Goal: Task Accomplishment & Management: Complete application form

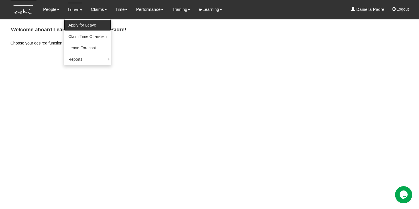
click at [79, 25] on link "Apply for Leave" at bounding box center [87, 24] width 47 height 11
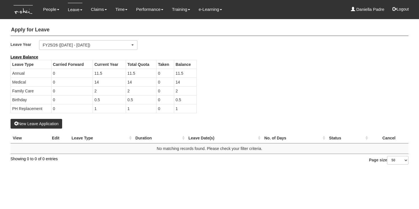
select select "50"
click at [99, 111] on td "1" at bounding box center [109, 108] width 33 height 9
click at [99, 101] on td "0.5" at bounding box center [109, 99] width 33 height 9
click at [99, 86] on td "2" at bounding box center [109, 90] width 33 height 9
click at [153, 89] on td "2" at bounding box center [141, 90] width 30 height 9
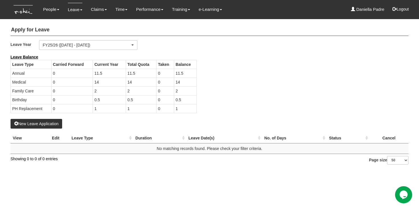
click at [161, 89] on td "0" at bounding box center [165, 90] width 18 height 9
click at [123, 72] on td "11.5" at bounding box center [109, 73] width 33 height 9
click at [123, 91] on td "2" at bounding box center [109, 90] width 33 height 9
click at [123, 106] on td "1" at bounding box center [109, 108] width 33 height 9
click at [109, 96] on td "0.5" at bounding box center [109, 99] width 33 height 9
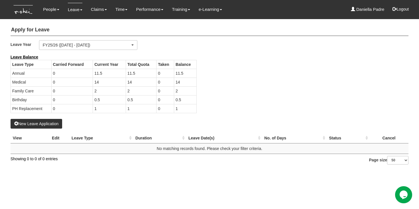
click at [189, 96] on td "0.5" at bounding box center [185, 99] width 23 height 9
drag, startPoint x: 179, startPoint y: 93, endPoint x: 125, endPoint y: 99, distance: 53.9
click at [126, 99] on tbody "Leave Type Carried Forward Current Year Total Quota Taken Balance Annual 0 11.5…" at bounding box center [104, 86] width 186 height 53
click at [138, 106] on td "1" at bounding box center [141, 108] width 30 height 9
click at [188, 112] on td "1" at bounding box center [185, 108] width 23 height 9
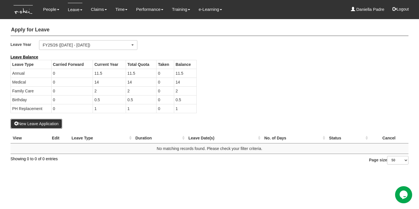
click at [50, 121] on button "New Leave Application" at bounding box center [37, 124] width 52 height 10
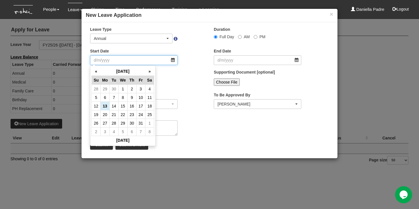
click at [154, 61] on input "Start Date" at bounding box center [133, 60] width 87 height 10
click at [143, 105] on td "17" at bounding box center [140, 106] width 9 height 9
type input "17/10/2025"
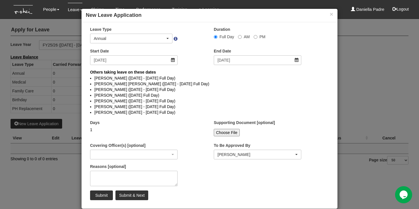
select select
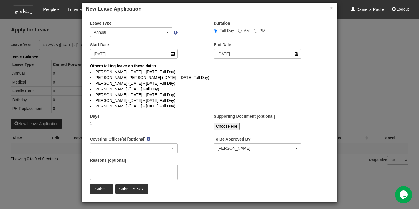
scroll to position [8, 0]
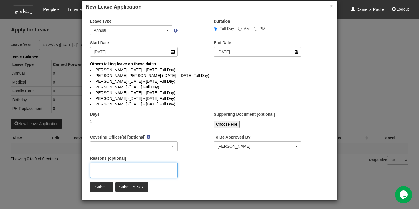
click at [152, 166] on textarea "Reasons [optional]" at bounding box center [133, 169] width 87 height 15
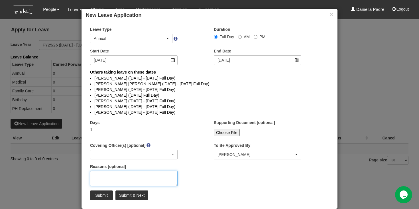
scroll to position [1, 0]
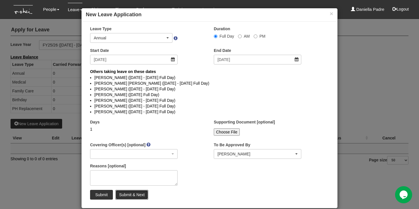
click at [128, 193] on input "Submit & Next" at bounding box center [131, 195] width 33 height 10
select select
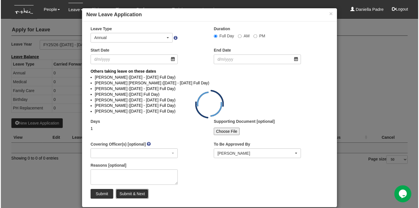
scroll to position [0, 0]
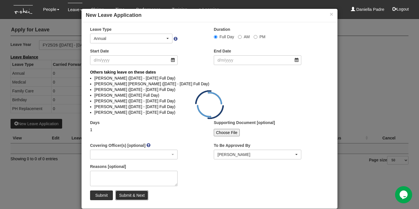
select select "50"
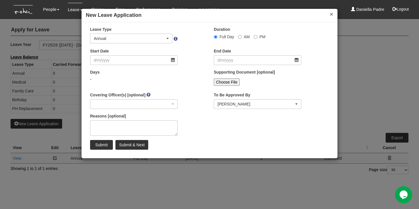
click at [331, 13] on button "×" at bounding box center [331, 14] width 3 height 6
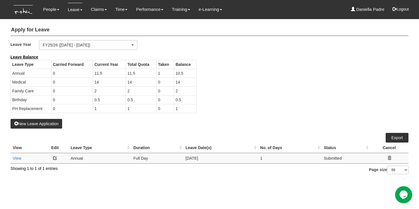
click at [312, 75] on div "Leave Balance Leave Type Carried Forward Current Year Total Quota Taken Balance…" at bounding box center [205, 86] width 398 height 65
click at [138, 127] on div "New Leave Application" at bounding box center [210, 91] width 398 height 74
